Goal: Transaction & Acquisition: Obtain resource

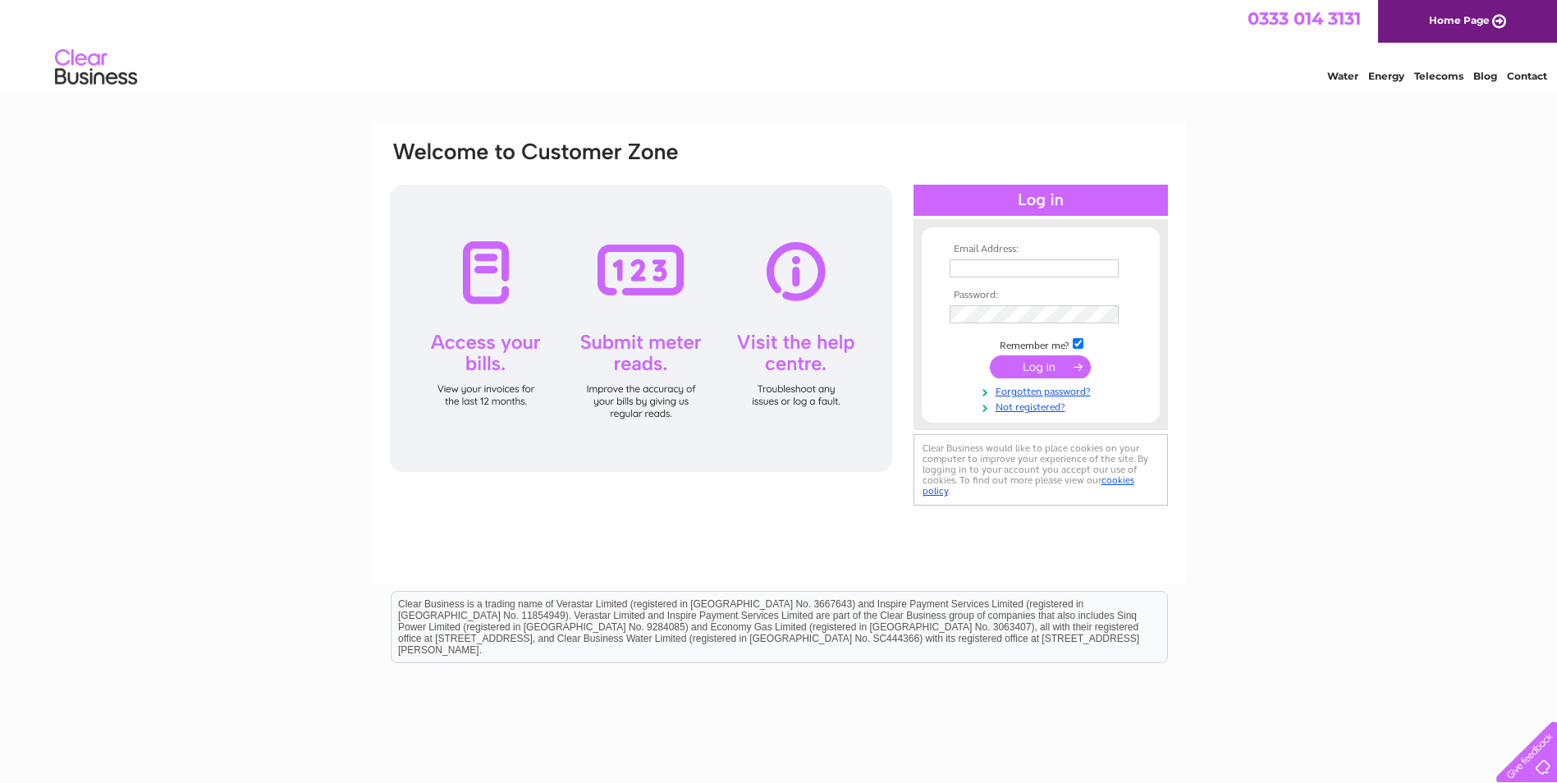
type input "adba@pandora.net"
click at [1041, 375] on input "submit" at bounding box center [1040, 366] width 101 height 23
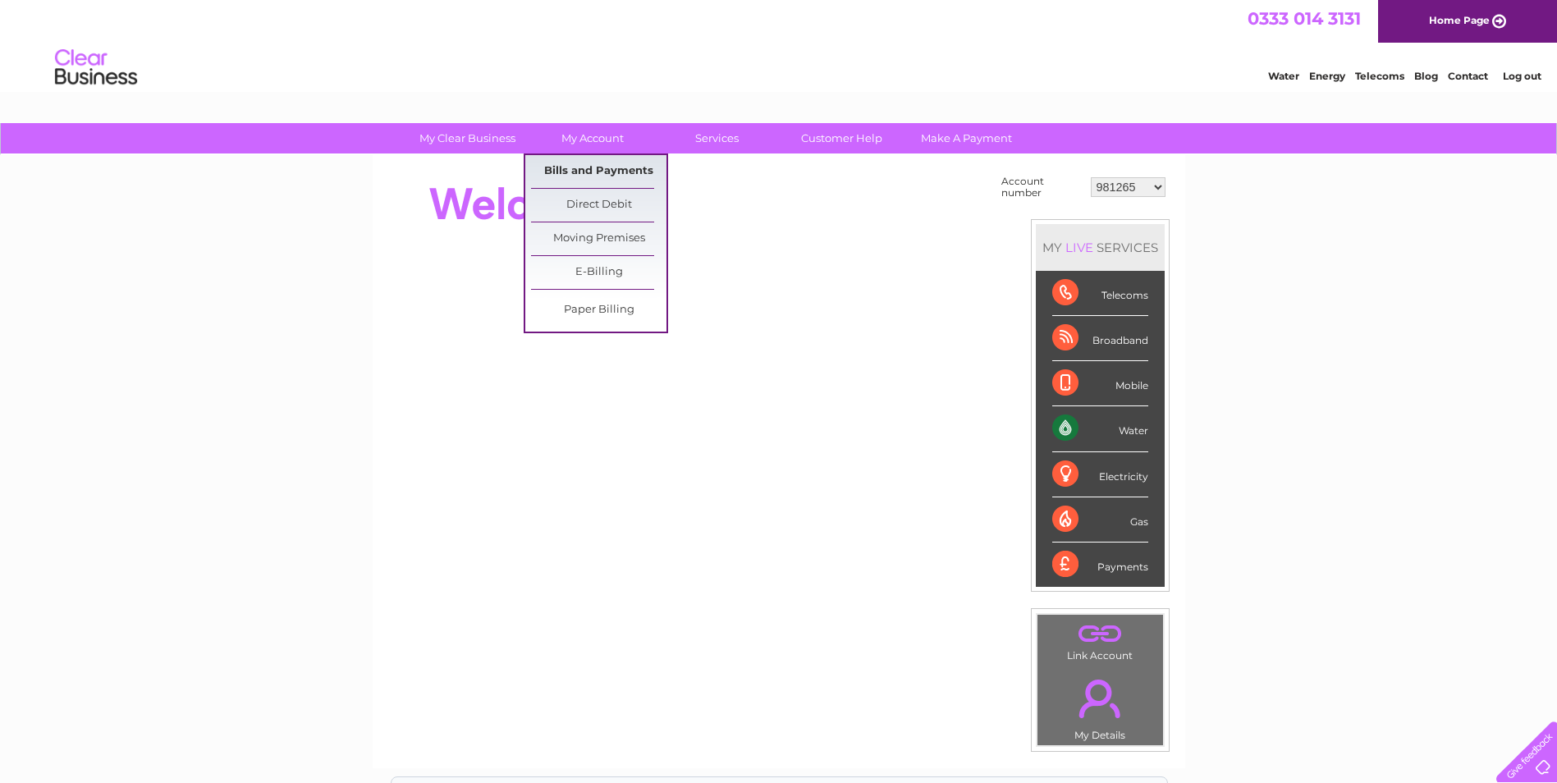
click at [607, 163] on link "Bills and Payments" at bounding box center [598, 171] width 135 height 33
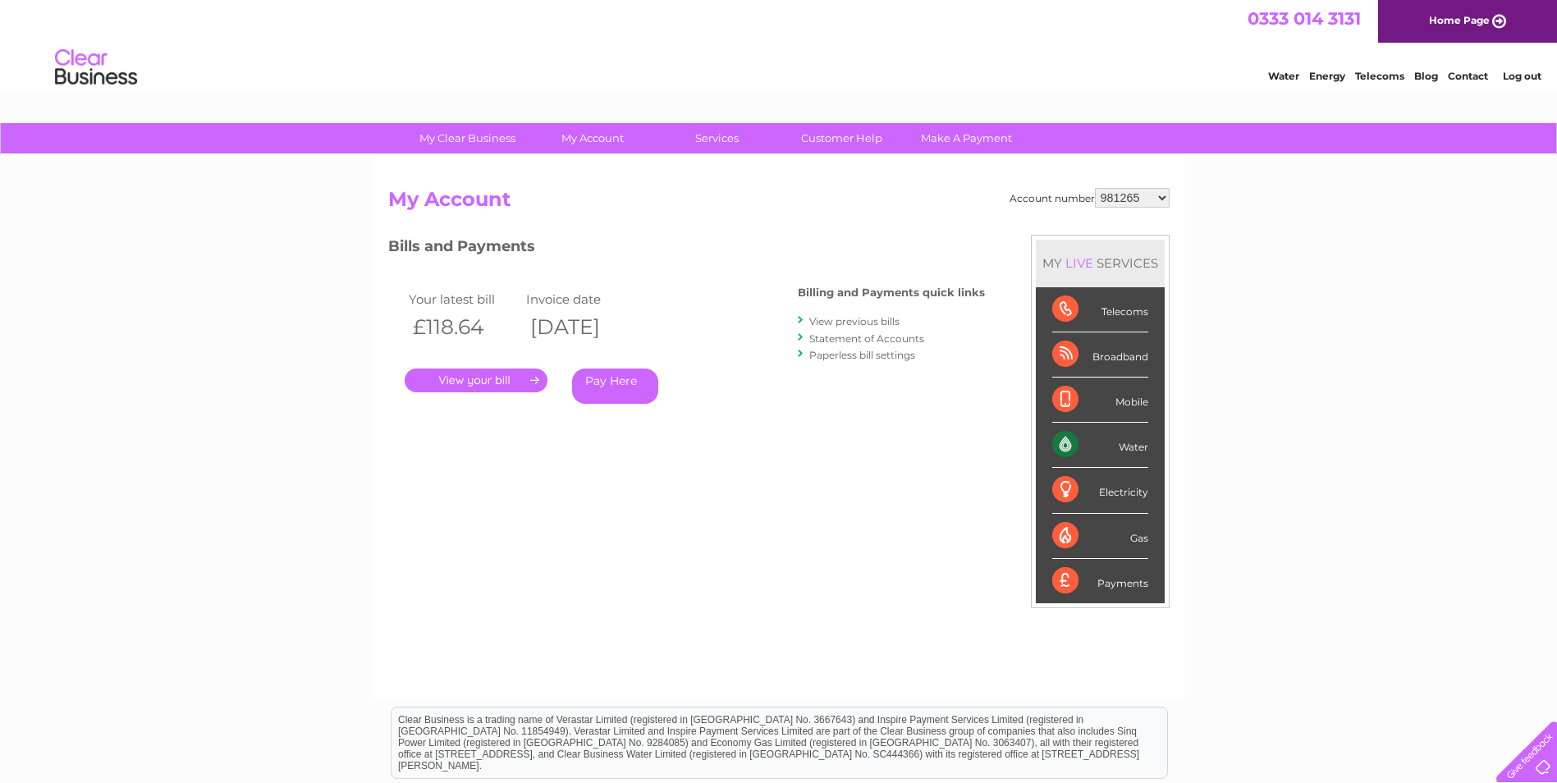
click at [499, 378] on link "." at bounding box center [476, 381] width 143 height 24
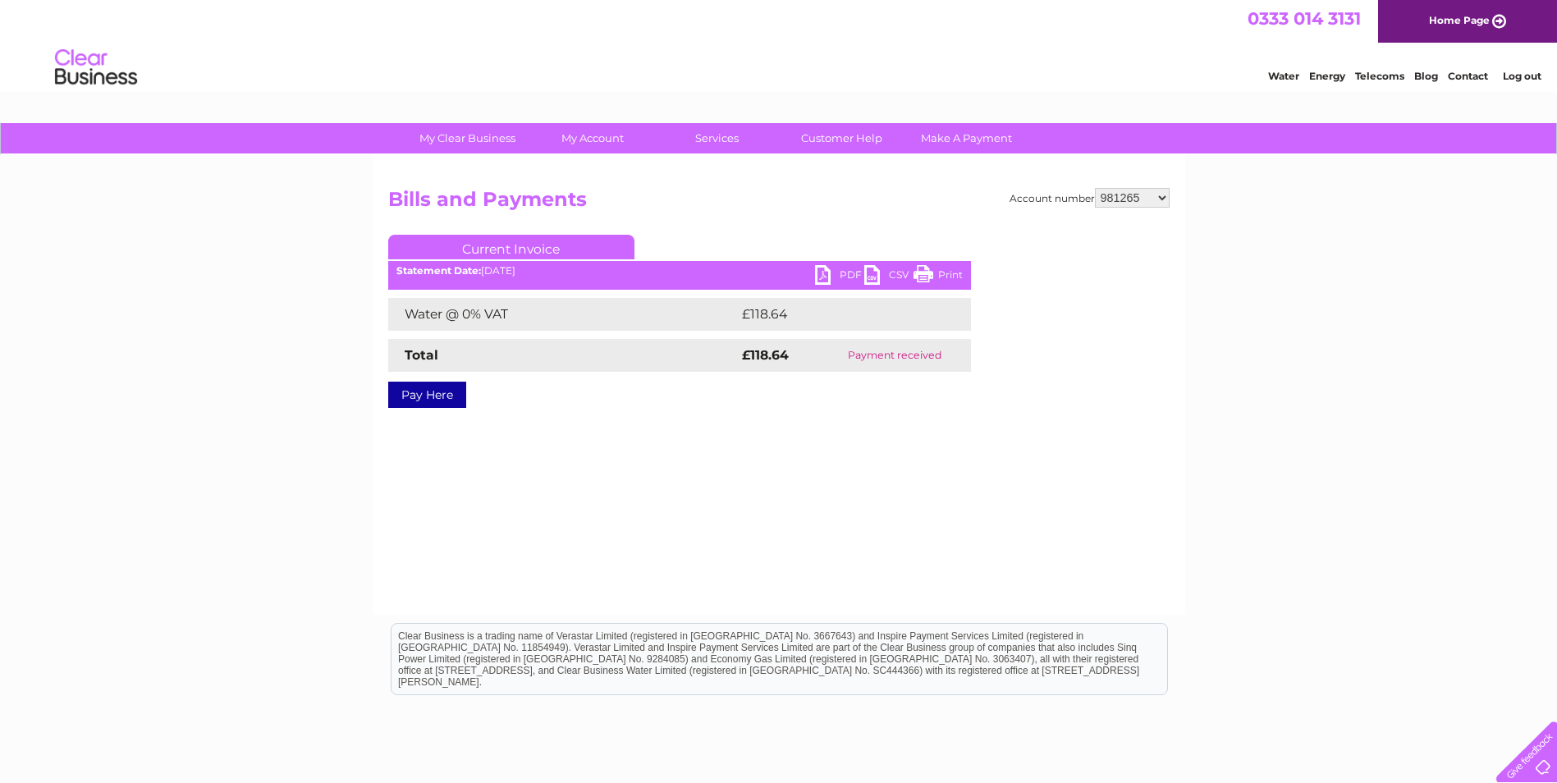
click at [849, 273] on link "PDF" at bounding box center [839, 277] width 49 height 24
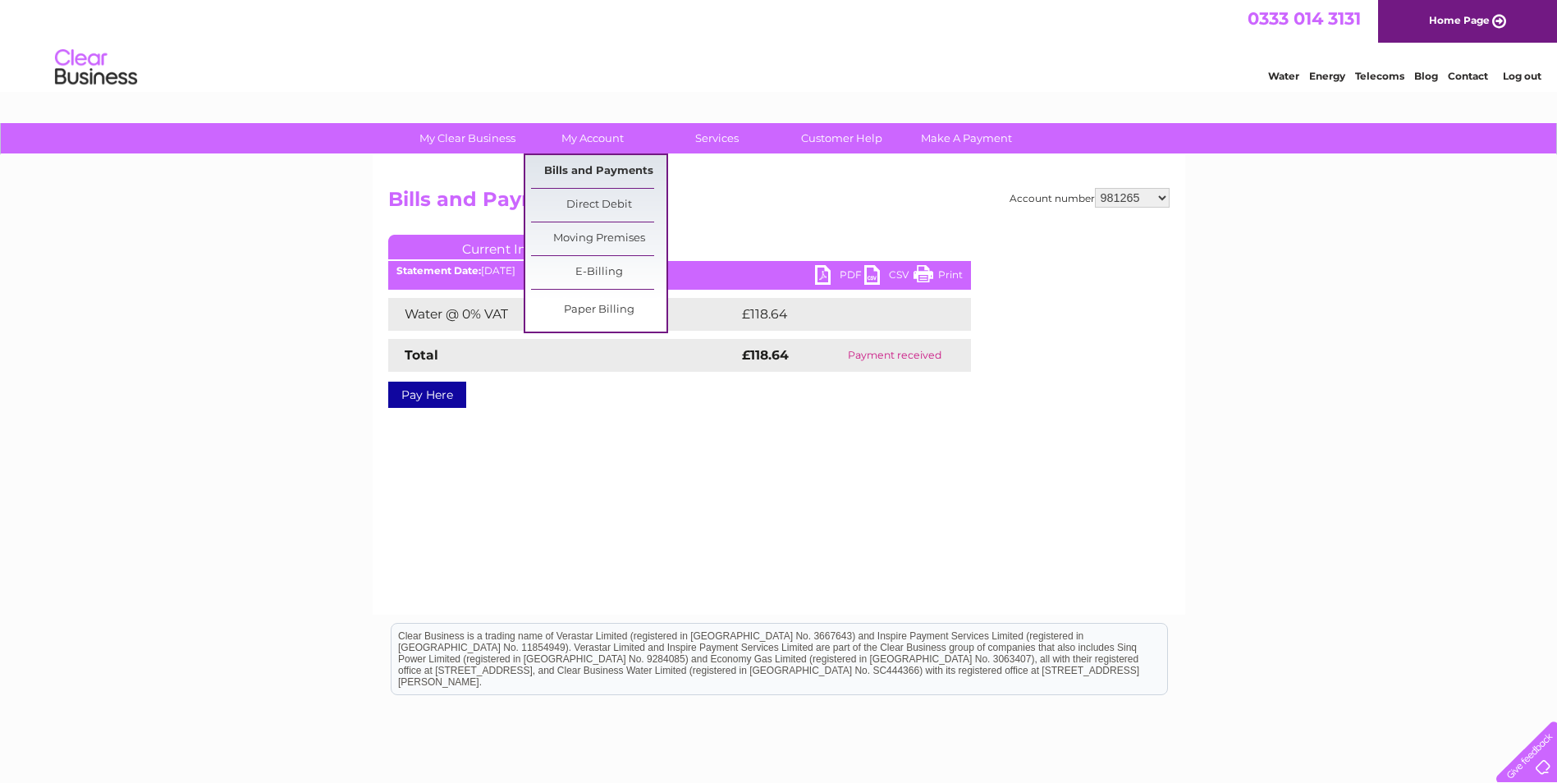
click at [588, 175] on link "Bills and Payments" at bounding box center [598, 171] width 135 height 33
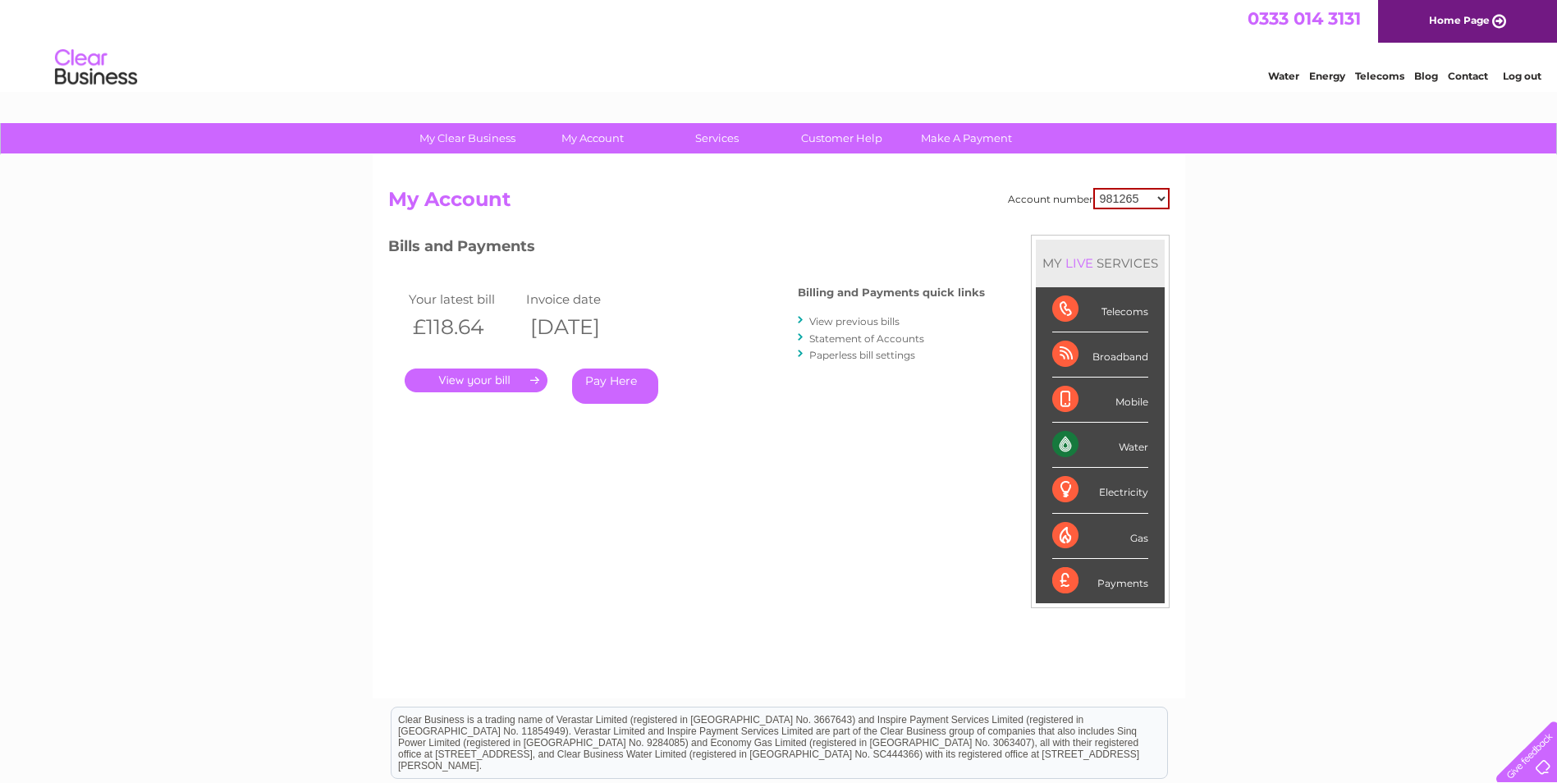
click at [847, 318] on link "View previous bills" at bounding box center [854, 321] width 90 height 12
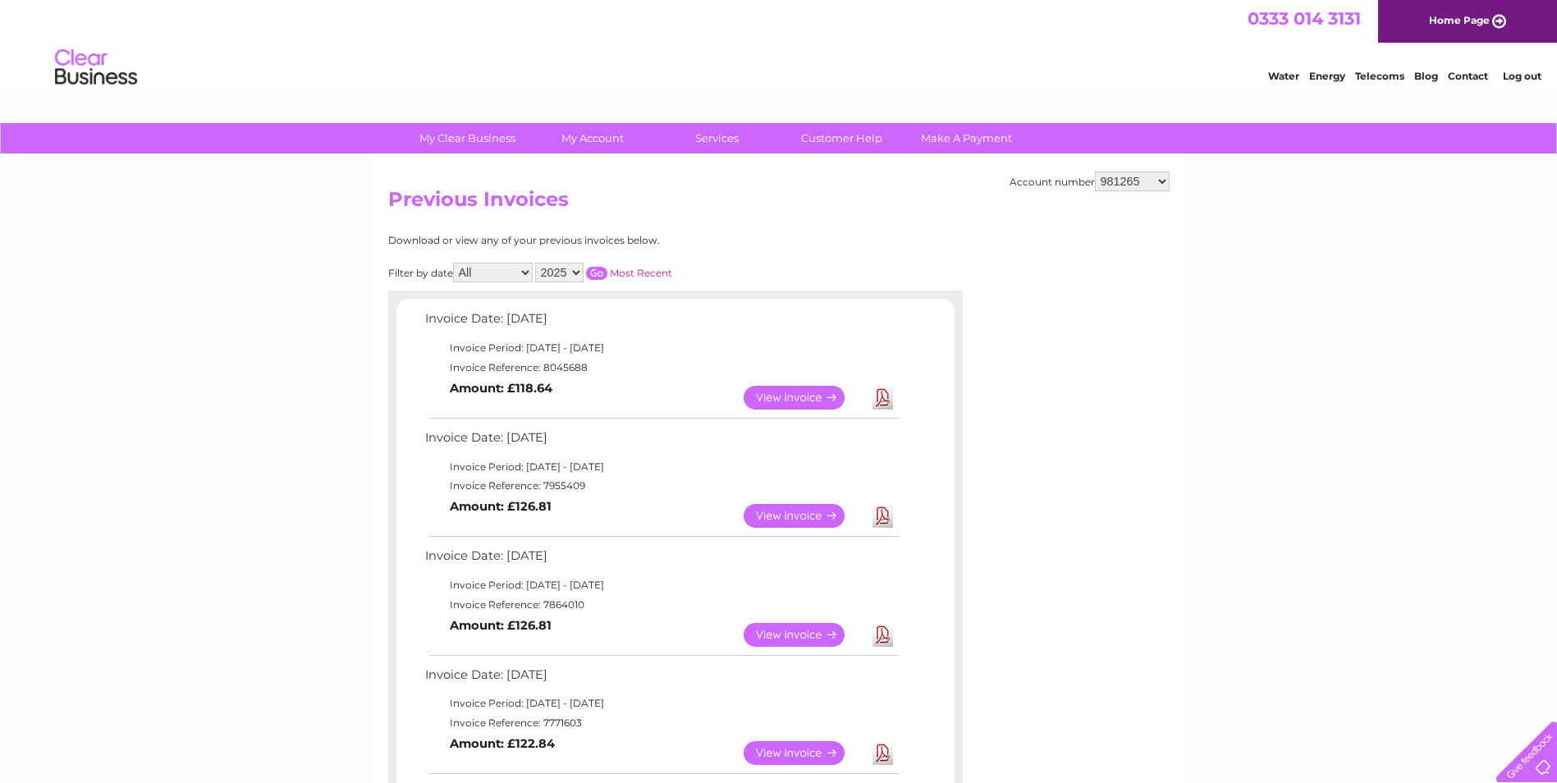
drag, startPoint x: 614, startPoint y: 487, endPoint x: 548, endPoint y: 488, distance: 65.7
click at [548, 488] on td "Invoice Reference: 7955409" at bounding box center [661, 486] width 480 height 20
drag, startPoint x: 598, startPoint y: 483, endPoint x: 542, endPoint y: 492, distance: 56.4
click at [542, 492] on td "Invoice Reference: 7955409" at bounding box center [661, 486] width 480 height 20
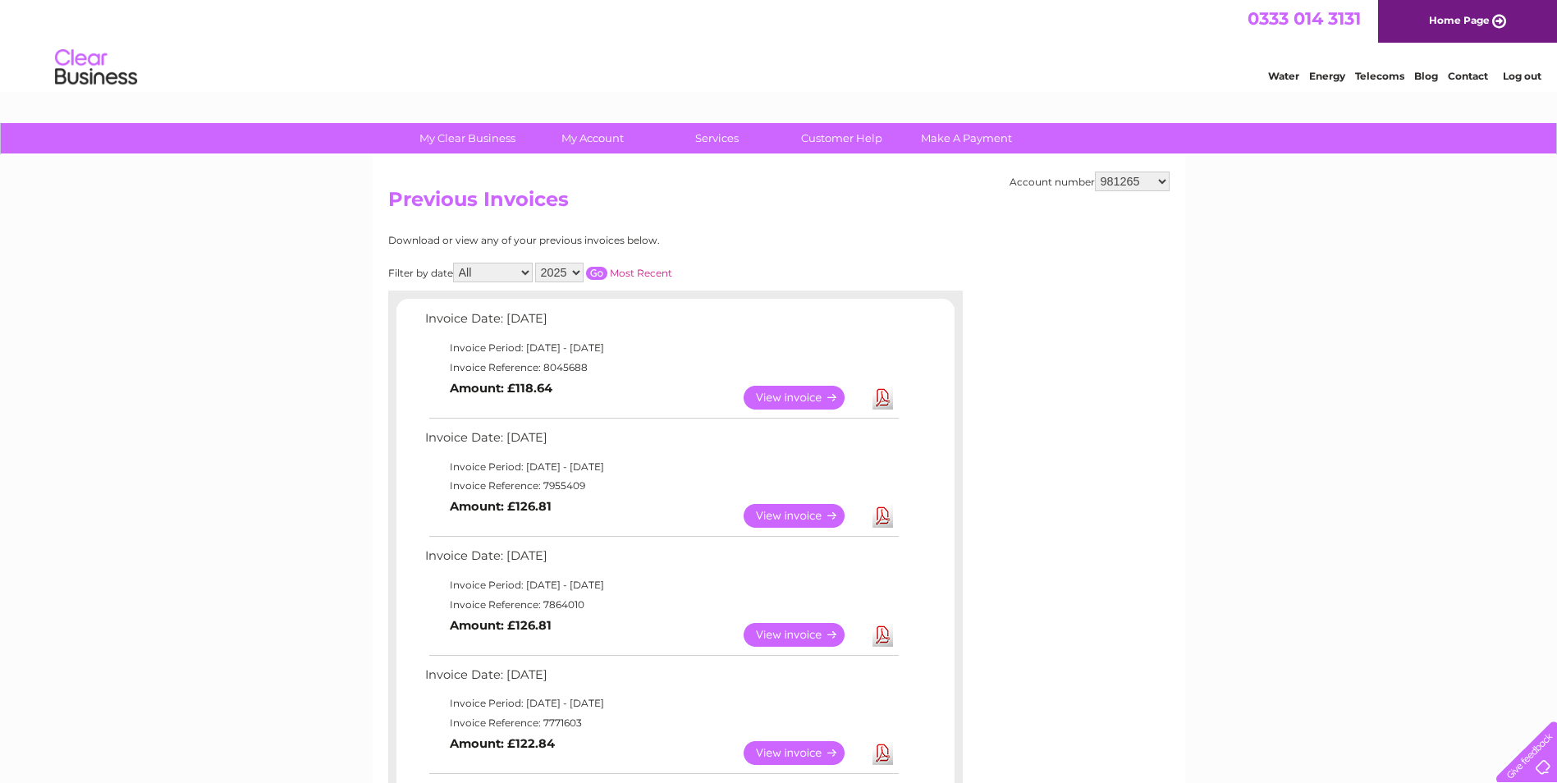
copy td "7955409"
drag, startPoint x: 586, startPoint y: 602, endPoint x: 542, endPoint y: 611, distance: 45.4
click at [542, 611] on td "Invoice Reference: 7864010" at bounding box center [661, 605] width 480 height 20
copy td "7864010"
drag, startPoint x: 591, startPoint y: 720, endPoint x: 543, endPoint y: 723, distance: 47.7
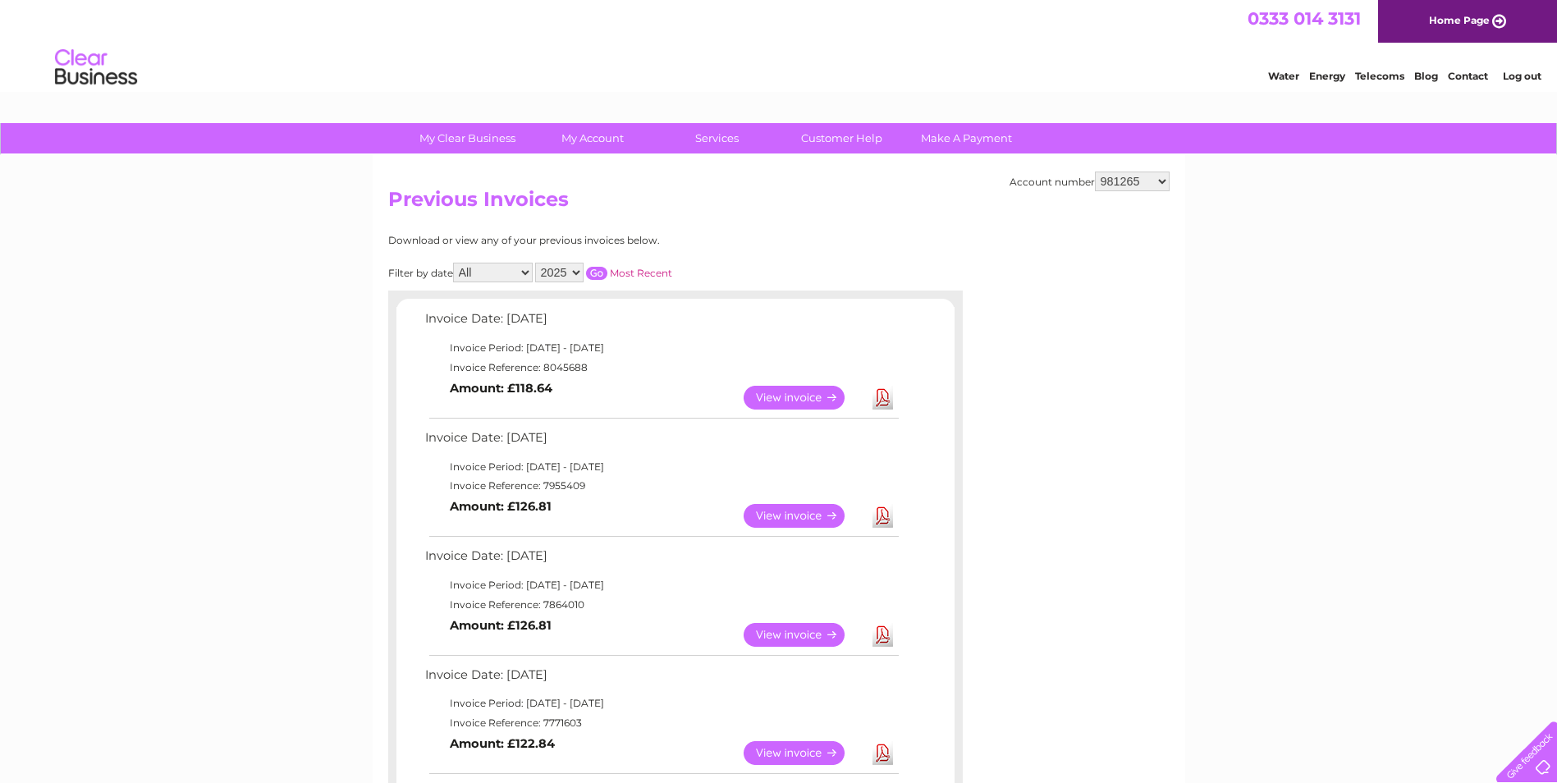
click at [543, 723] on td "Invoice Reference: 7771603" at bounding box center [661, 723] width 480 height 20
copy td "7771603"
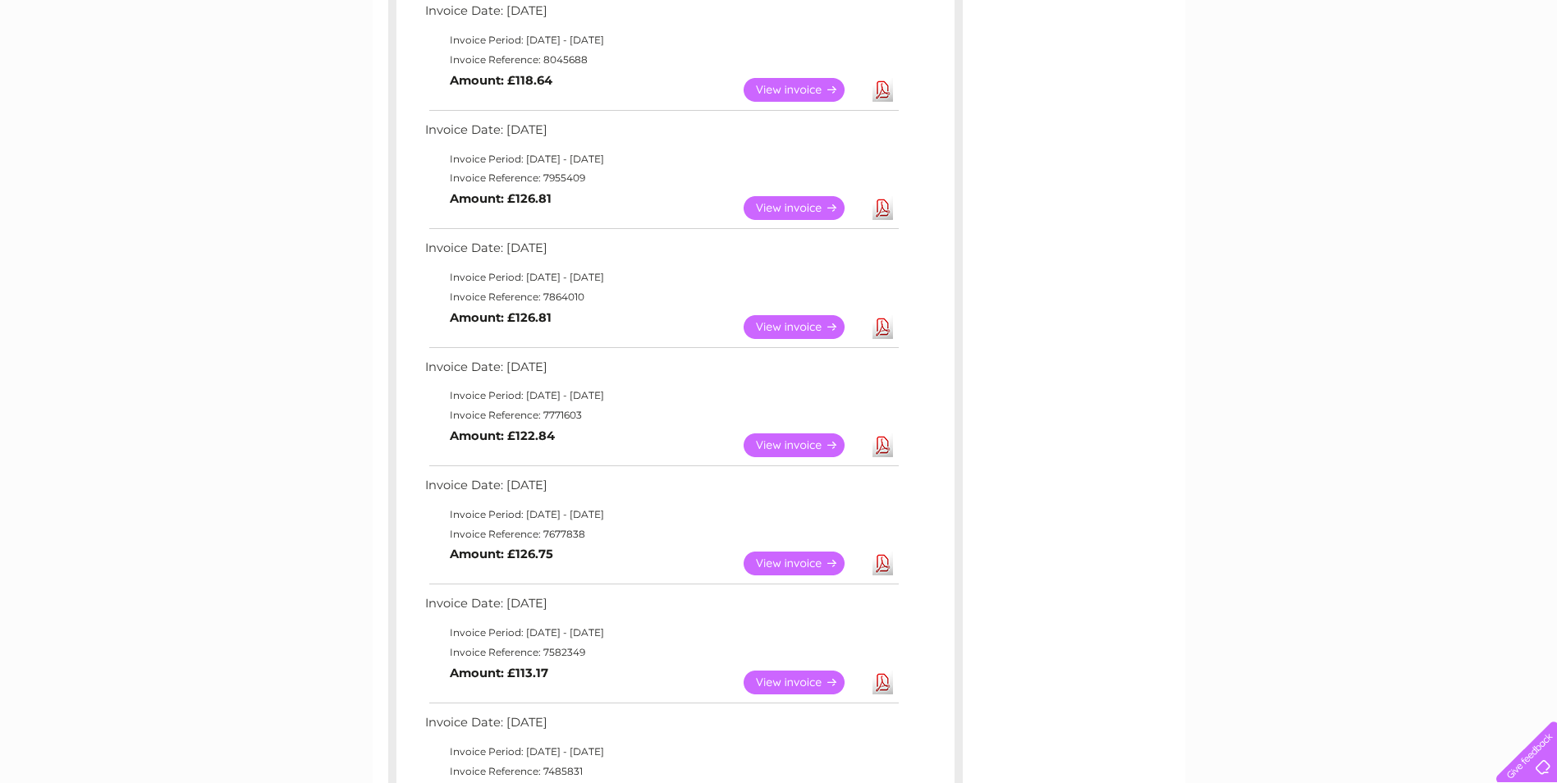
scroll to position [392, 0]
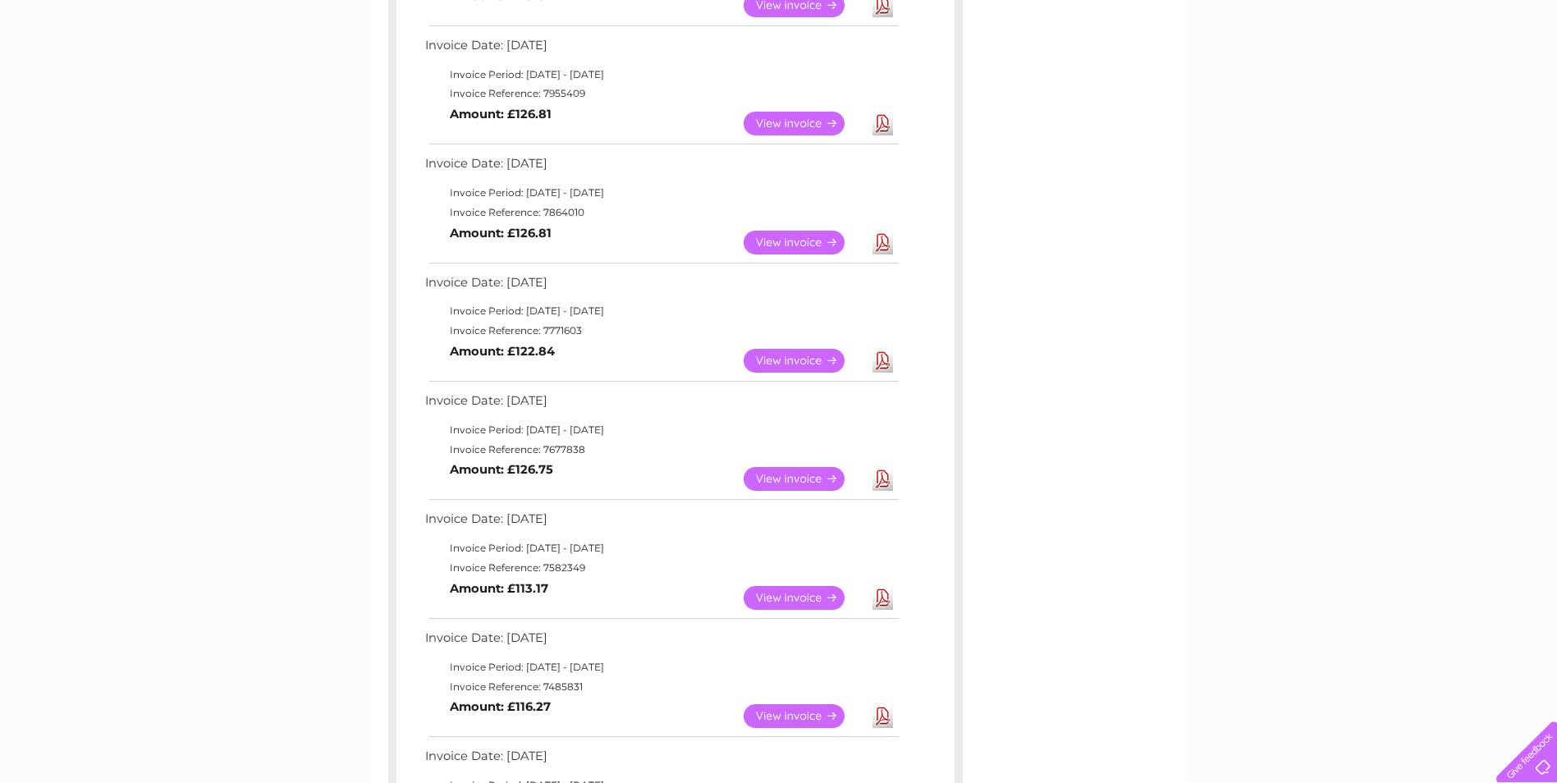
drag, startPoint x: 587, startPoint y: 447, endPoint x: 541, endPoint y: 446, distance: 46.0
click at [541, 446] on td "Invoice Reference: 7677838" at bounding box center [661, 450] width 480 height 20
copy td "7677838"
drag, startPoint x: 605, startPoint y: 572, endPoint x: 539, endPoint y: 569, distance: 65.7
click at [539, 569] on td "Invoice Reference: 7582349" at bounding box center [661, 568] width 480 height 20
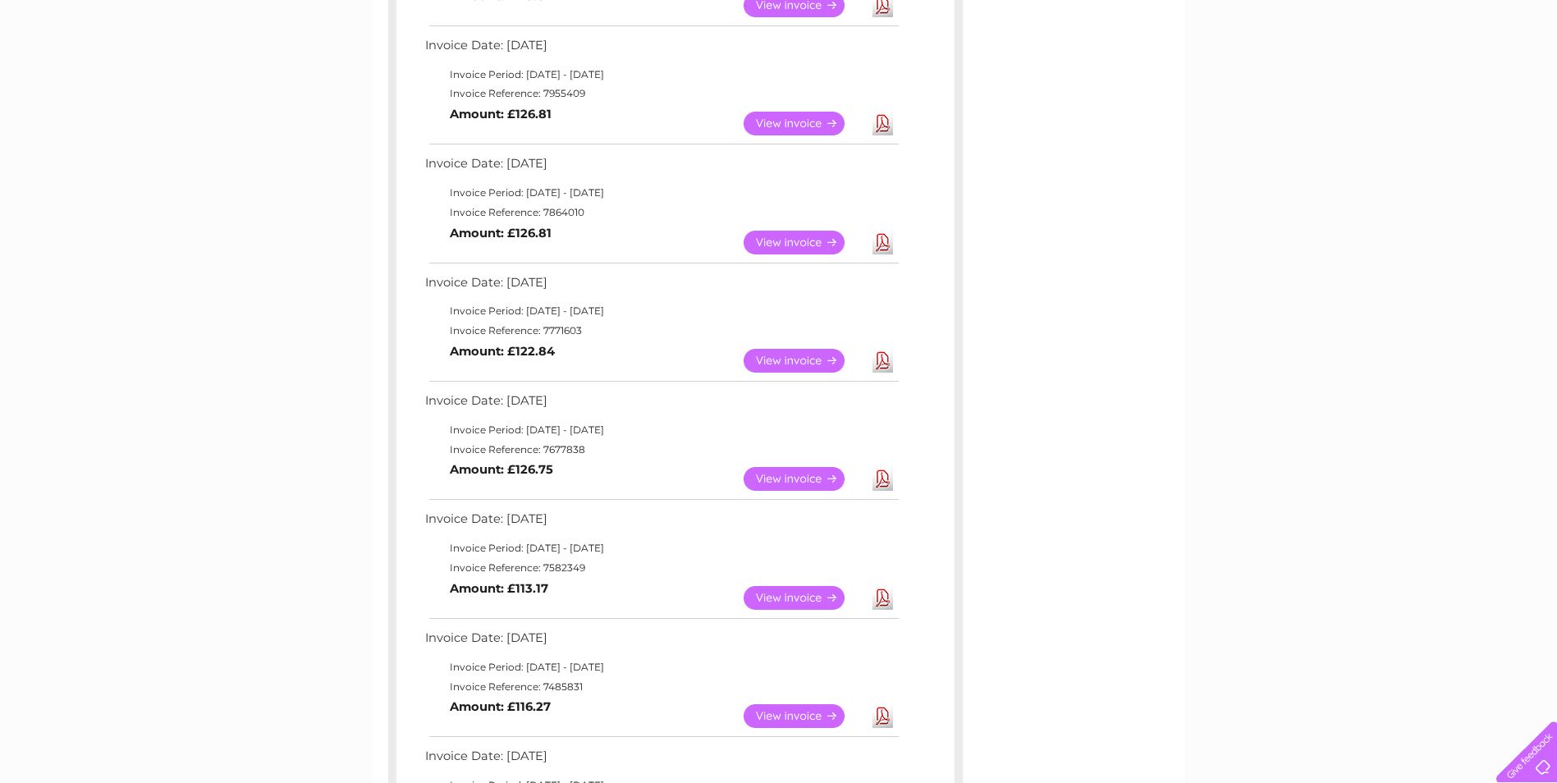
copy td "7582349"
drag, startPoint x: 570, startPoint y: 690, endPoint x: 543, endPoint y: 690, distance: 27.9
click at [543, 690] on td "Invoice Reference: 7485831" at bounding box center [661, 687] width 480 height 20
copy td "7485831"
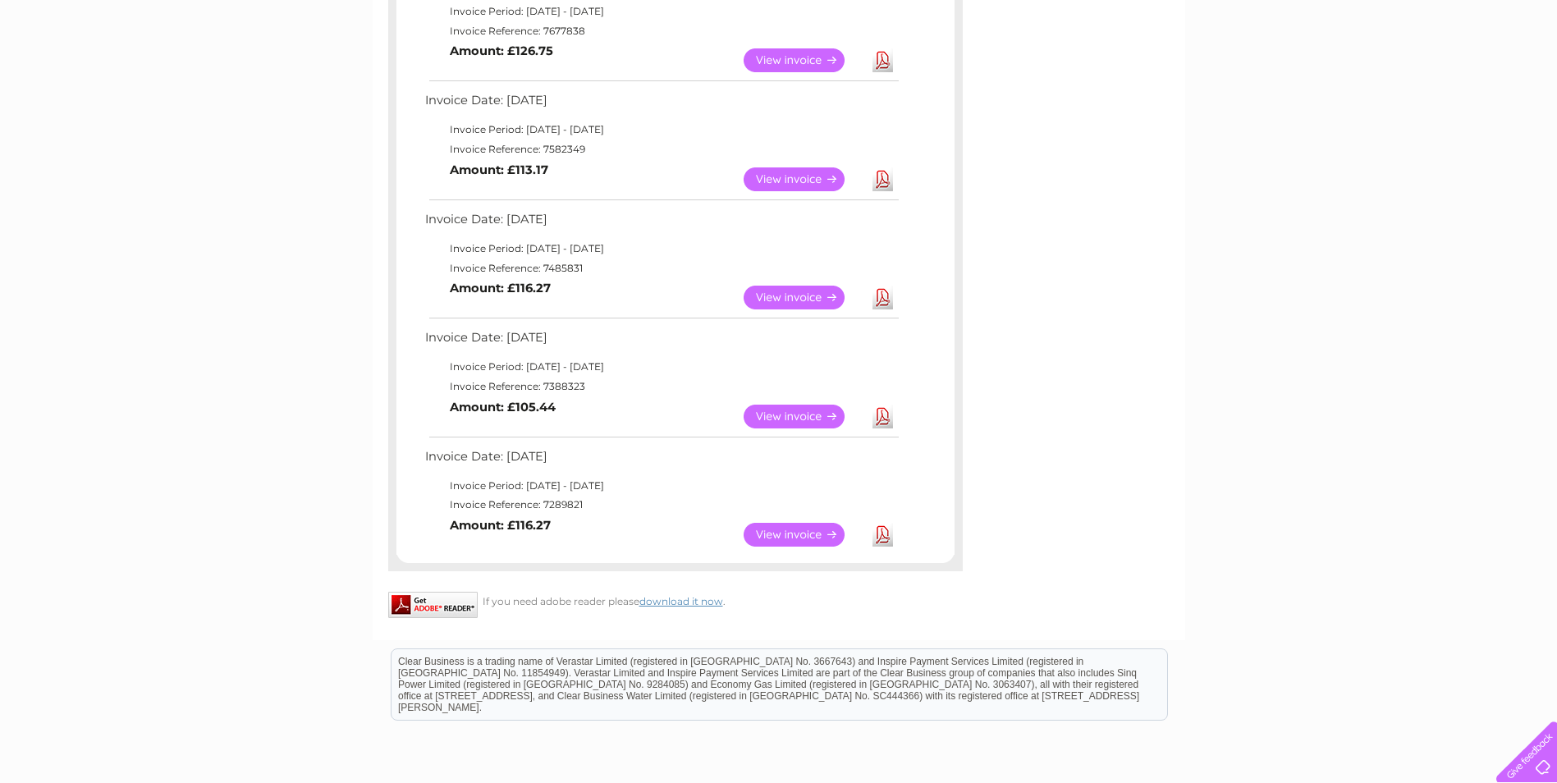
scroll to position [819, 0]
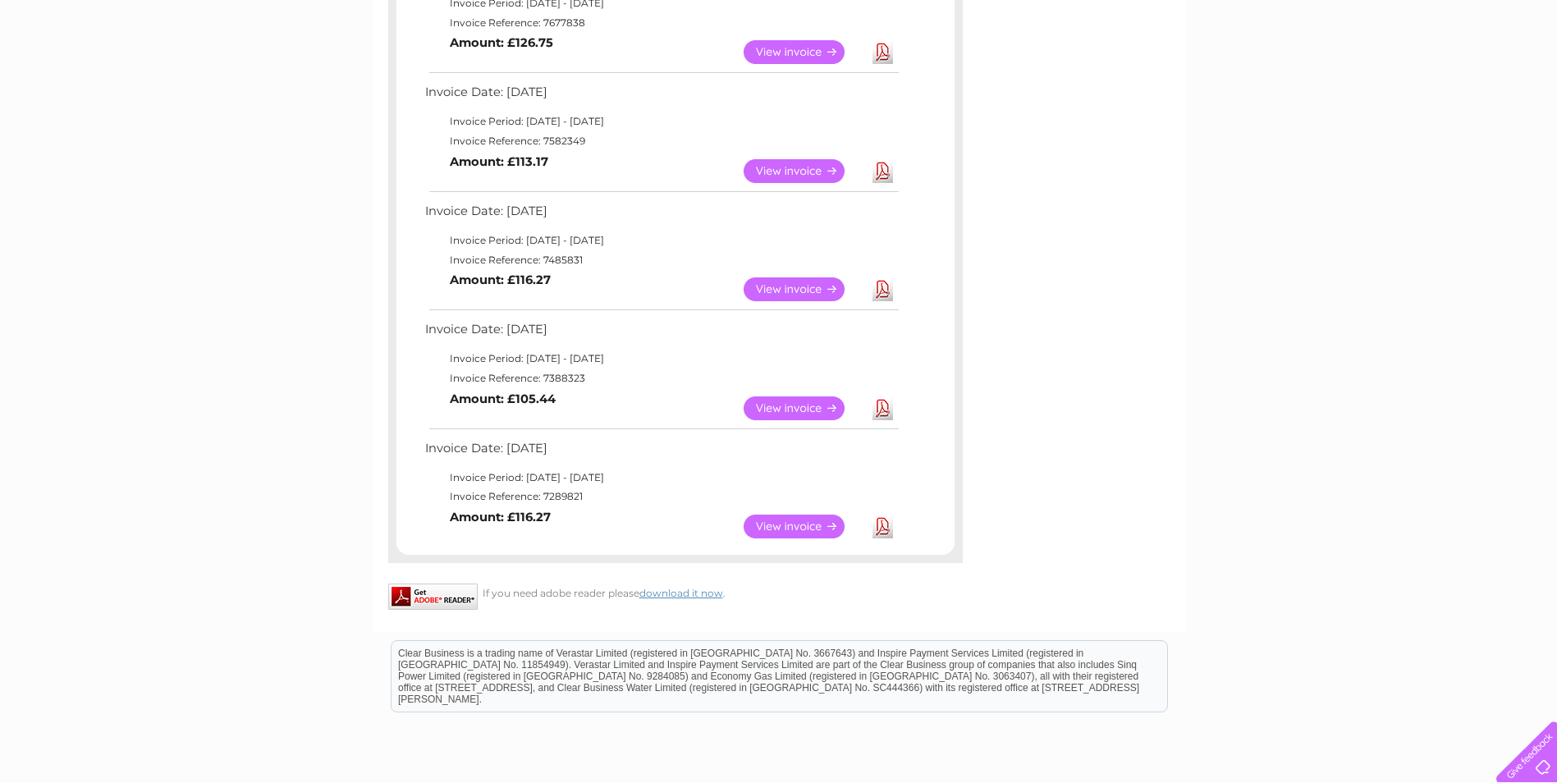
drag, startPoint x: 597, startPoint y: 372, endPoint x: 543, endPoint y: 377, distance: 54.4
click at [543, 377] on td "Invoice Reference: 7388323" at bounding box center [661, 379] width 480 height 20
copy td "7388323"
click at [561, 495] on td "Invoice Reference: 7289821" at bounding box center [661, 497] width 480 height 20
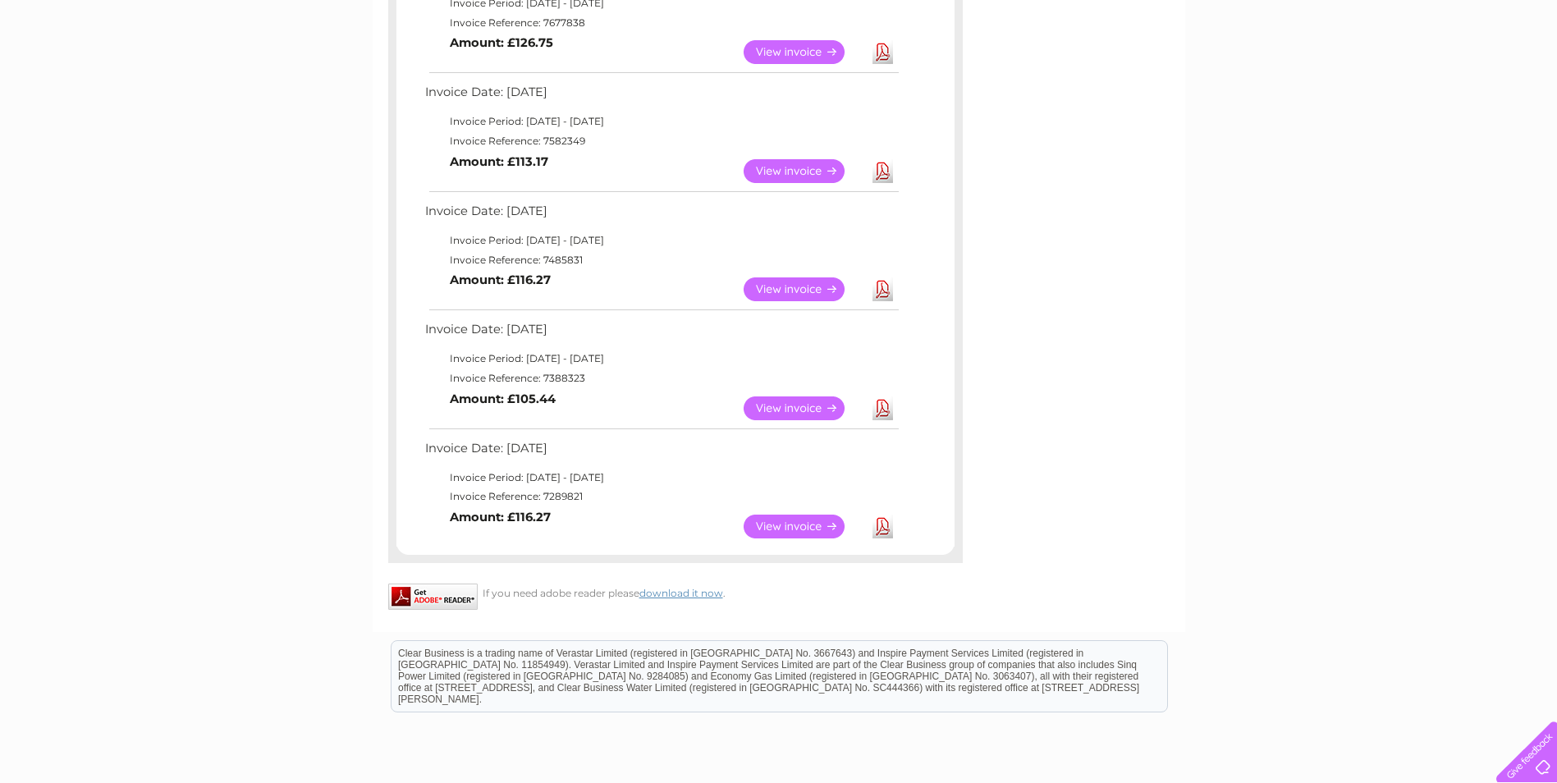
copy td "7289821"
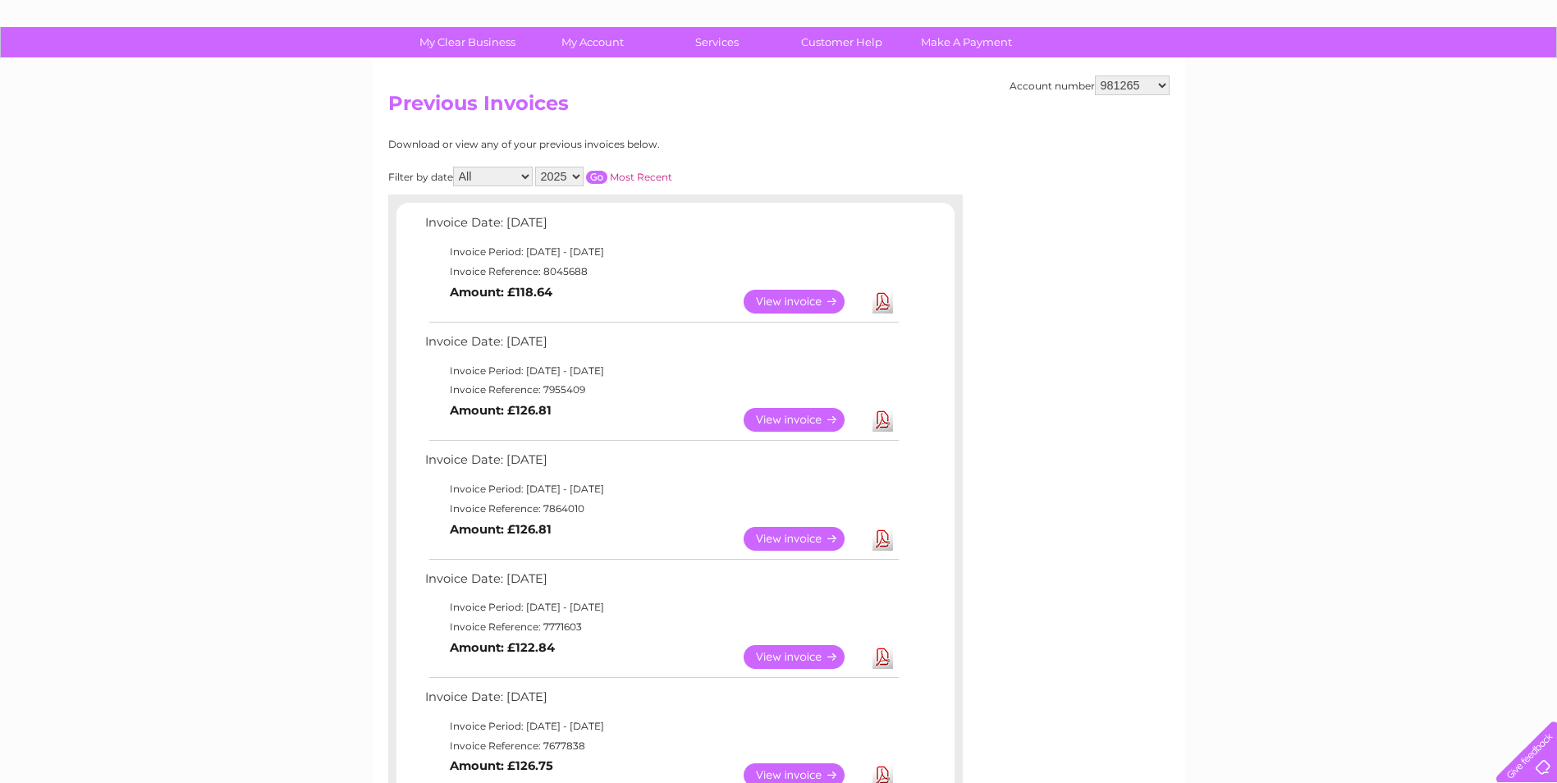
scroll to position [0, 0]
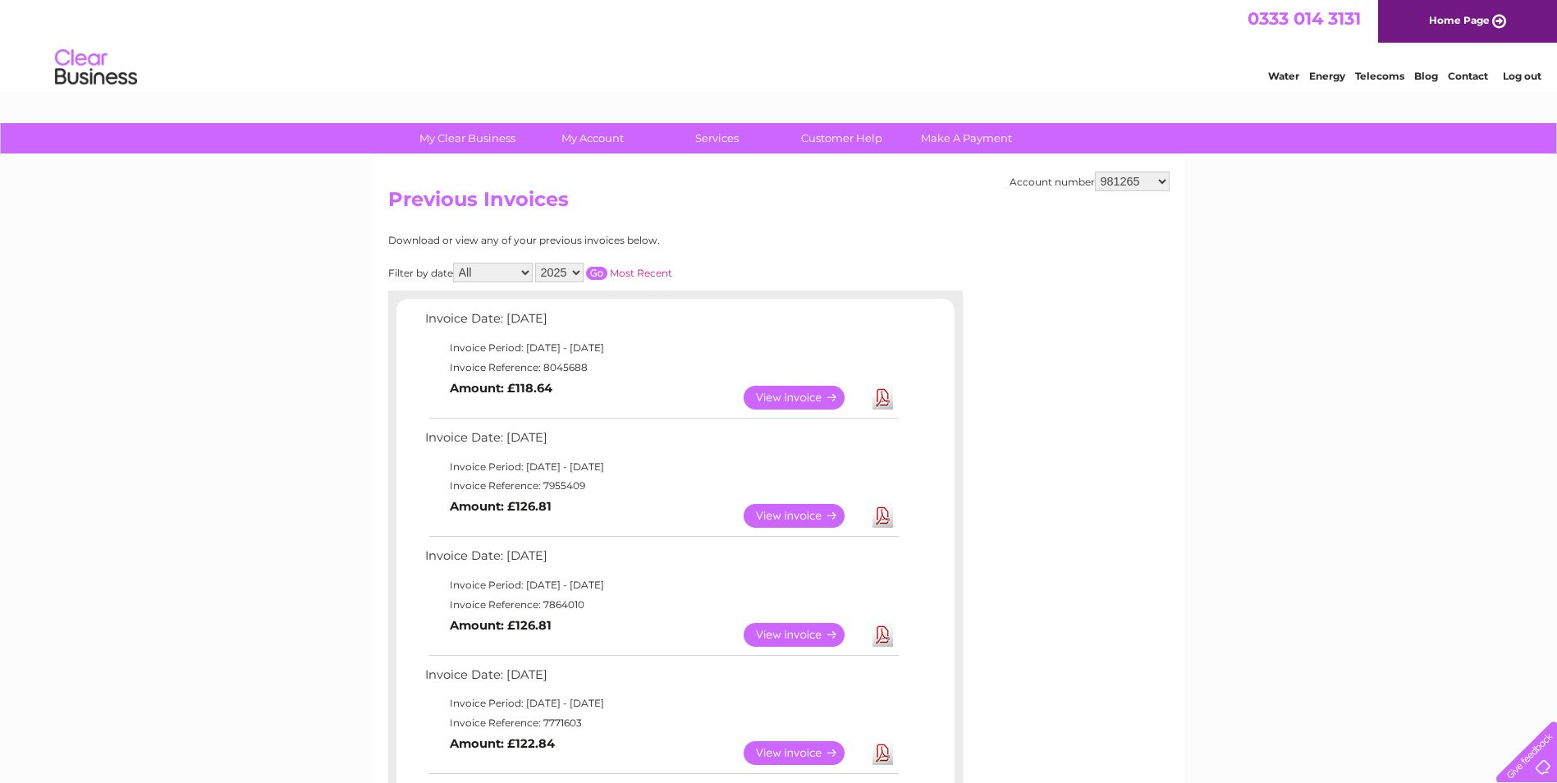
click at [569, 369] on td "Invoice Reference: 8045688" at bounding box center [661, 368] width 480 height 20
copy td "8045688"
click at [882, 388] on link "Download" at bounding box center [882, 398] width 21 height 24
click at [559, 483] on td "Invoice Reference: 7955409" at bounding box center [661, 486] width 480 height 20
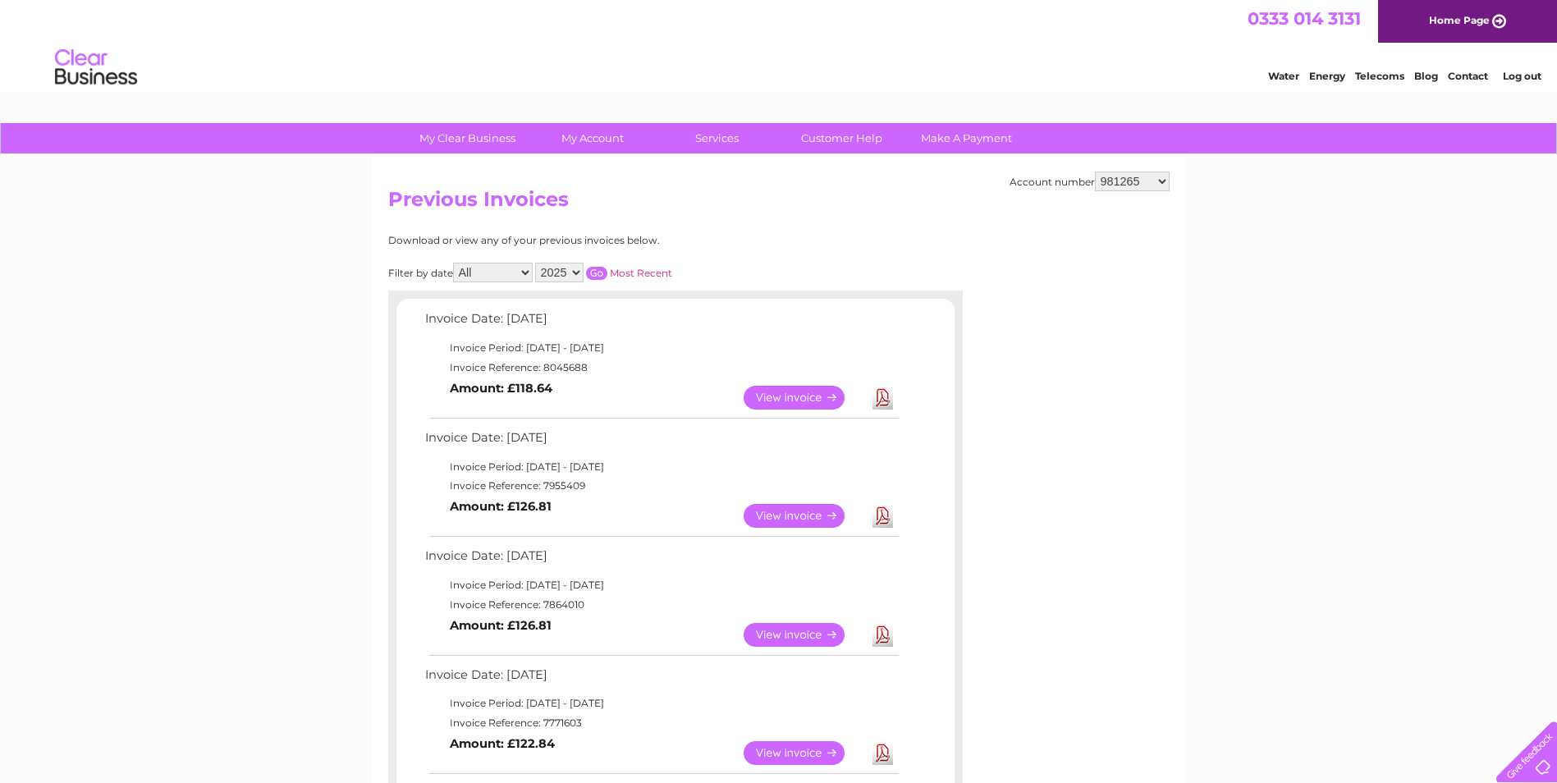
click at [559, 483] on td "Invoice Reference: 7955409" at bounding box center [661, 486] width 480 height 20
copy td "7955409"
click at [1156, 176] on select "981265 30274101" at bounding box center [1132, 182] width 75 height 20
select select "30274101"
click at [1095, 172] on select "981265 30274101" at bounding box center [1132, 182] width 75 height 20
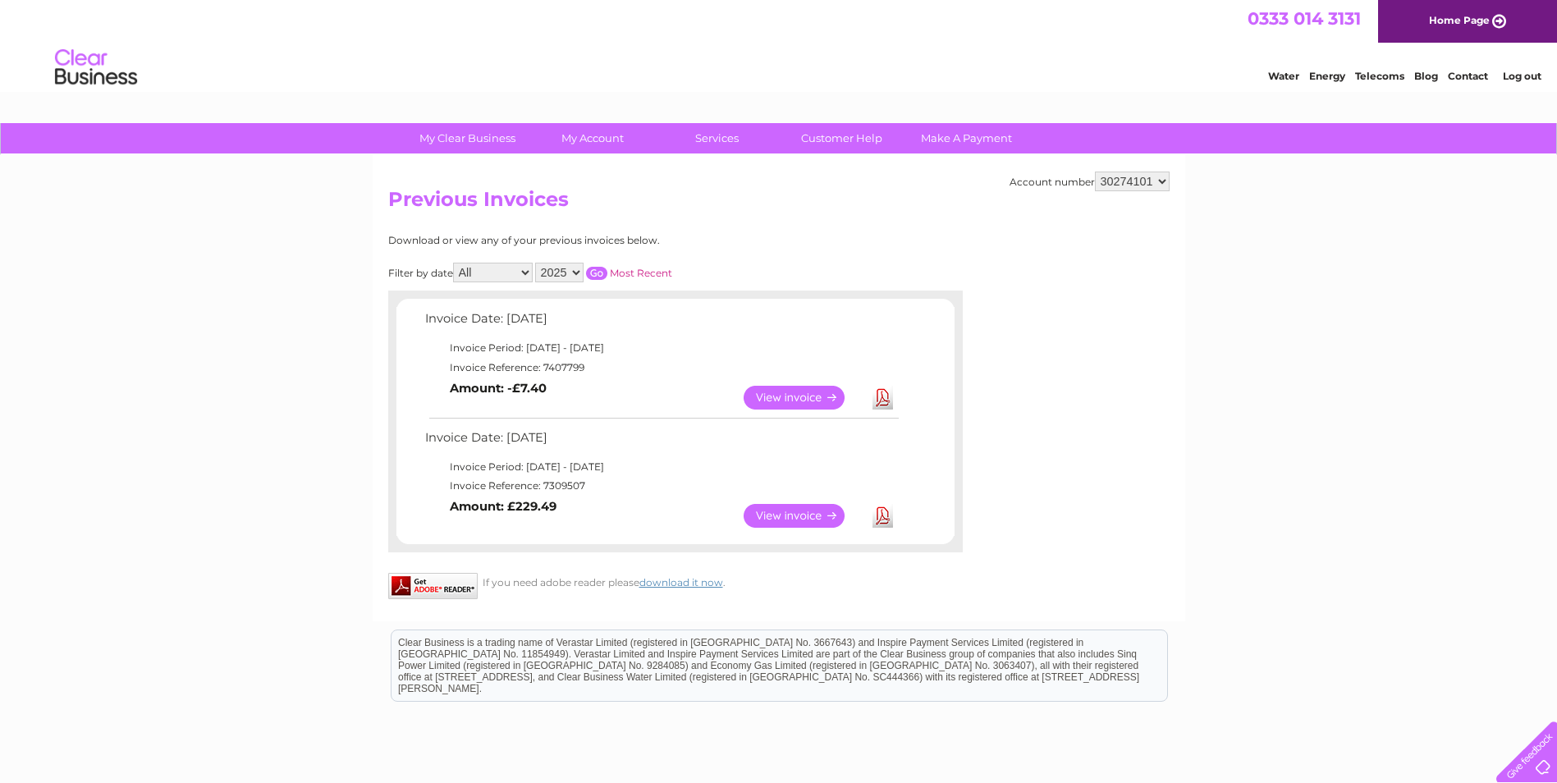
click at [557, 487] on td "Invoice Reference: 7309507" at bounding box center [661, 486] width 480 height 20
click at [557, 364] on td "Invoice Reference: 7407799" at bounding box center [661, 368] width 480 height 20
copy td "7407799"
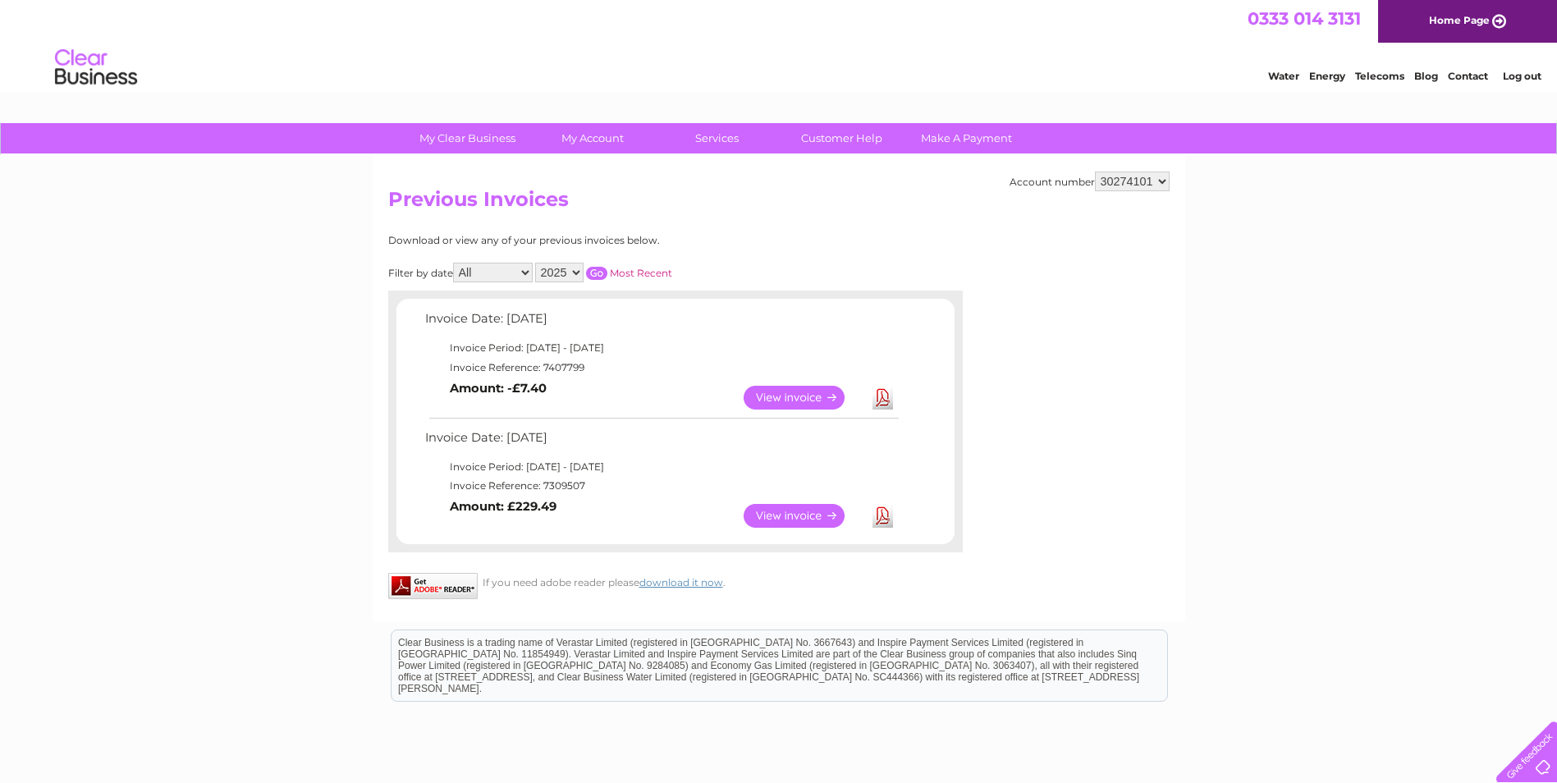
click at [1148, 181] on select "981265 30274101" at bounding box center [1132, 182] width 75 height 20
select select "981265"
click at [1095, 172] on select "981265 30274101" at bounding box center [1132, 182] width 75 height 20
